Goal: Navigation & Orientation: Find specific page/section

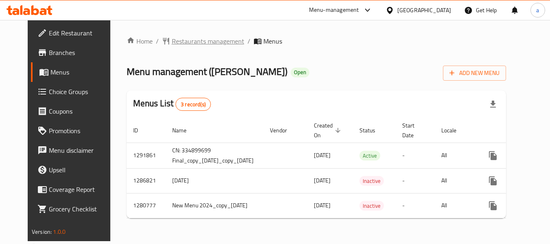
click at [207, 45] on span "Restaurants management" at bounding box center [208, 41] width 72 height 10
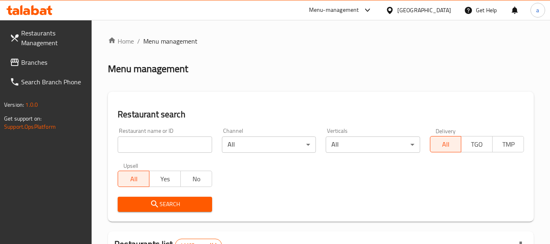
click at [16, 63] on icon at bounding box center [15, 62] width 10 height 10
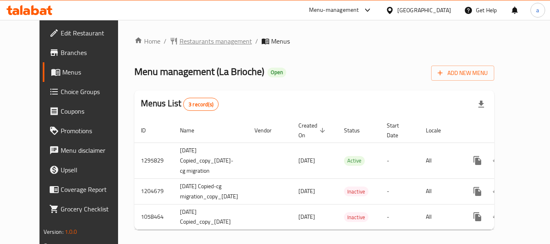
click at [193, 44] on span "Restaurants management" at bounding box center [215, 41] width 72 height 10
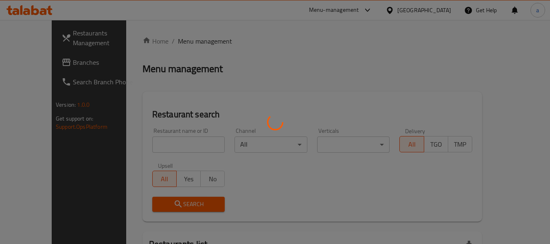
click at [46, 61] on div at bounding box center [275, 122] width 550 height 244
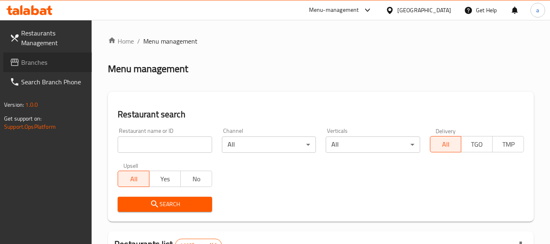
drag, startPoint x: 41, startPoint y: 65, endPoint x: 3, endPoint y: 79, distance: 39.8
click at [41, 65] on span "Branches" at bounding box center [53, 62] width 64 height 10
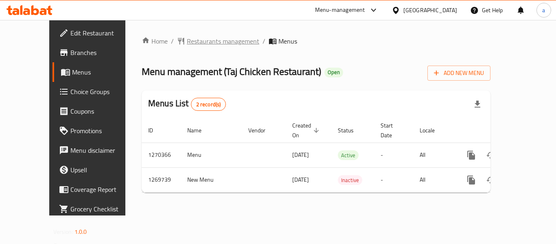
drag, startPoint x: 0, startPoint y: 0, endPoint x: 212, endPoint y: 40, distance: 215.3
click at [212, 40] on span "Restaurants management" at bounding box center [223, 41] width 72 height 10
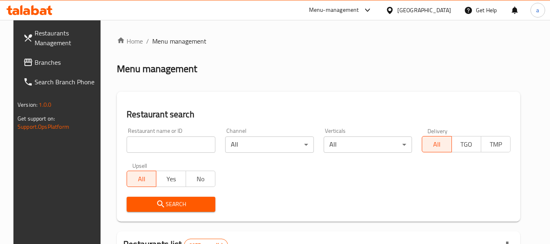
click at [35, 62] on span "Branches" at bounding box center [67, 62] width 64 height 10
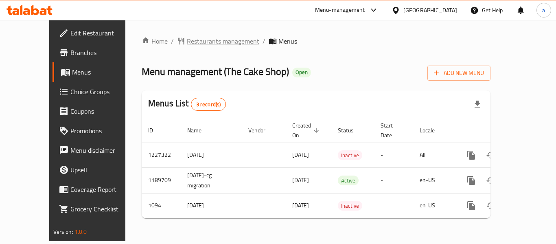
click at [187, 43] on span "Restaurants management" at bounding box center [223, 41] width 72 height 10
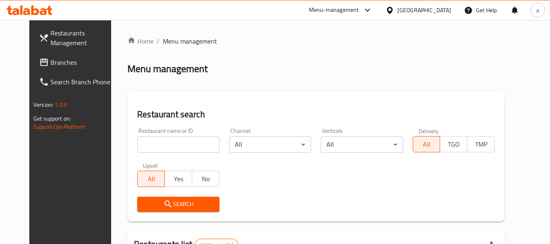
click at [50, 57] on span "Branches" at bounding box center [82, 62] width 64 height 10
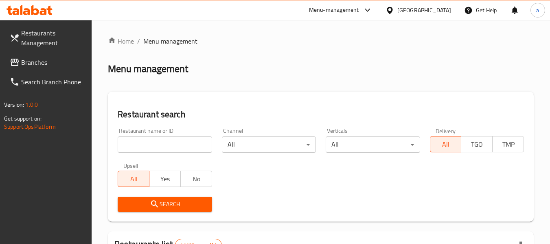
click at [5, 63] on link "Branches" at bounding box center [47, 62] width 89 height 20
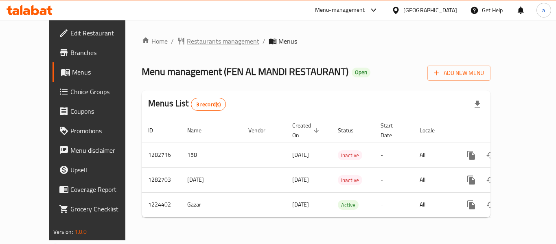
click at [203, 38] on span "Restaurants management" at bounding box center [223, 41] width 72 height 10
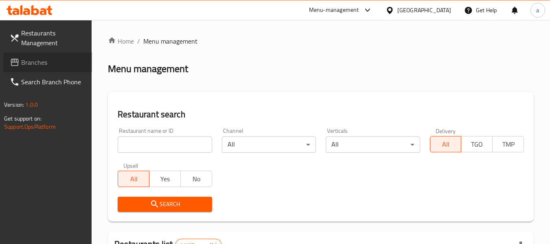
click at [24, 61] on span "Branches" at bounding box center [53, 62] width 64 height 10
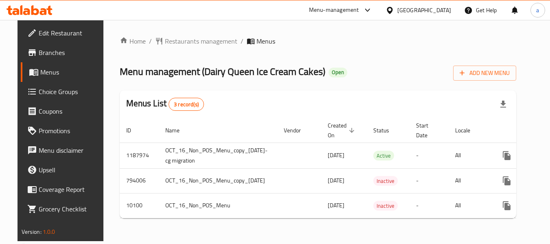
click at [200, 46] on span "Restaurants management" at bounding box center [201, 41] width 72 height 10
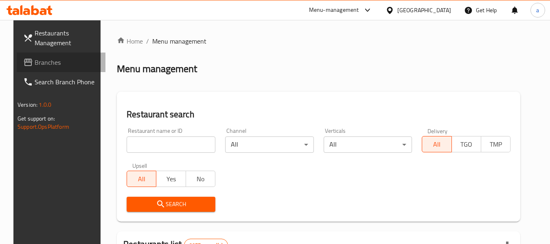
click at [47, 63] on span "Branches" at bounding box center [67, 62] width 64 height 10
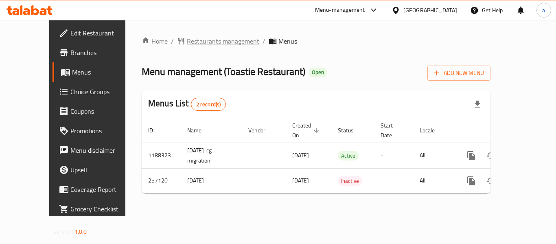
click at [197, 40] on span "Restaurants management" at bounding box center [223, 41] width 72 height 10
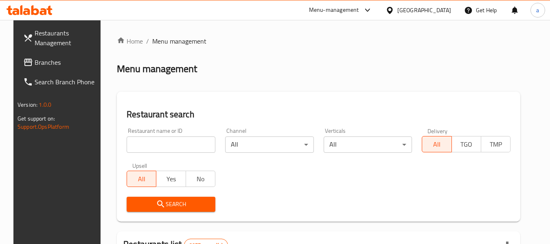
drag, startPoint x: 15, startPoint y: 60, endPoint x: 5, endPoint y: 61, distance: 9.4
click at [24, 60] on icon at bounding box center [28, 62] width 8 height 7
